Goal: Task Accomplishment & Management: Manage account settings

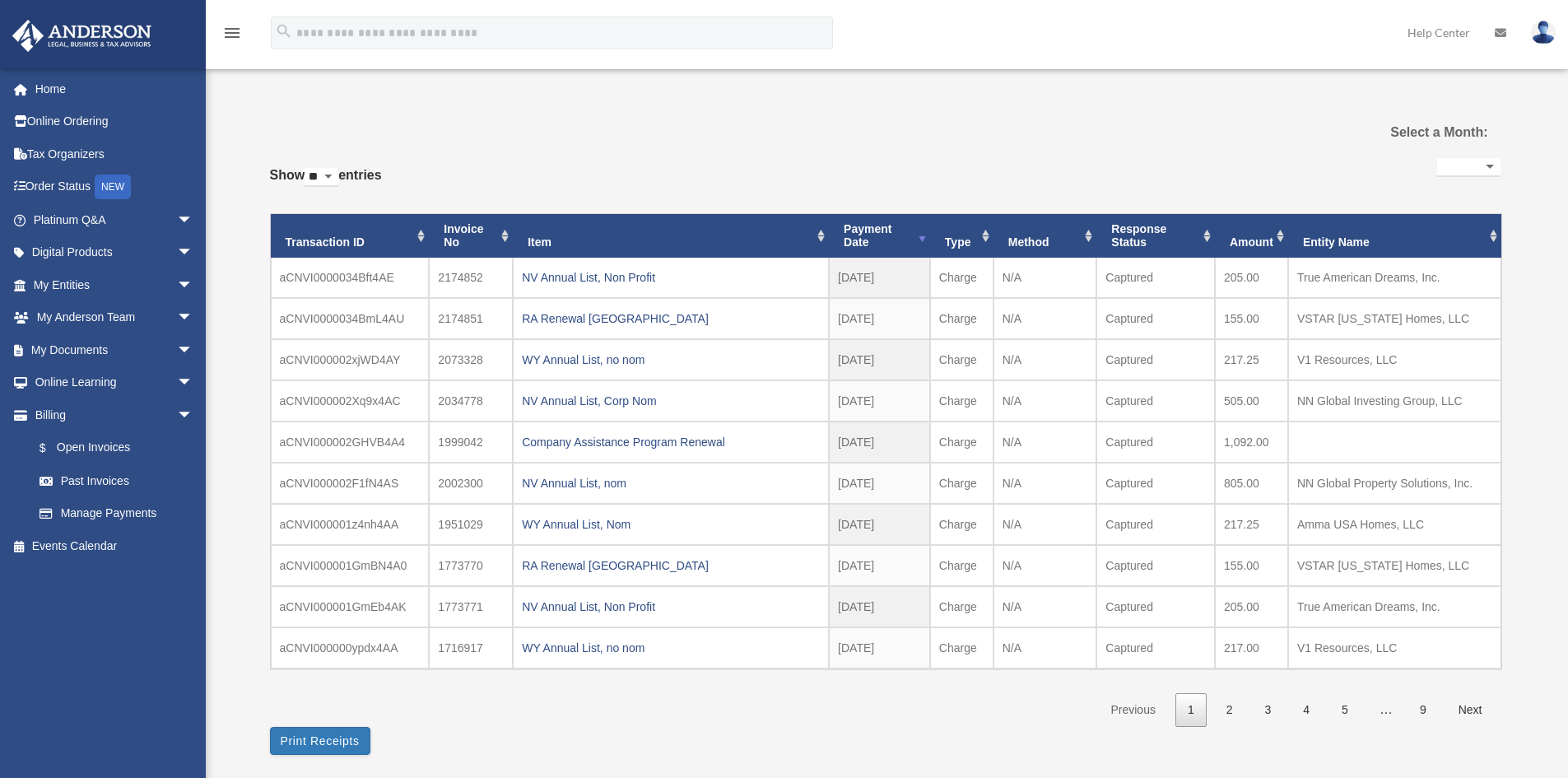
select select
click at [87, 444] on link "$ Open Invoices" at bounding box center [120, 448] width 195 height 34
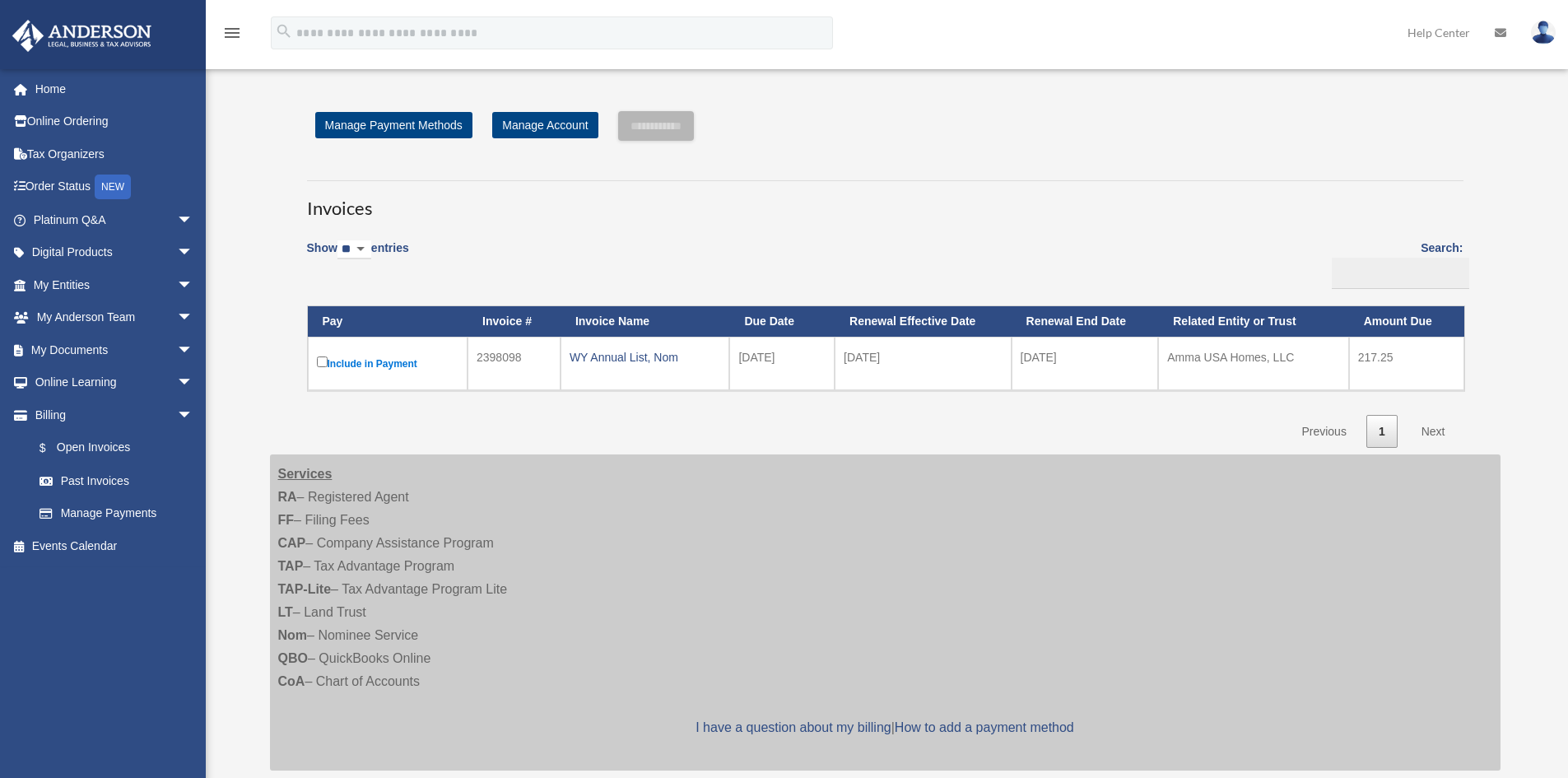
click at [1542, 37] on img at bounding box center [1543, 32] width 25 height 24
click at [1247, 142] on link "Logout" at bounding box center [1296, 144] width 165 height 34
